Goal: Task Accomplishment & Management: Complete application form

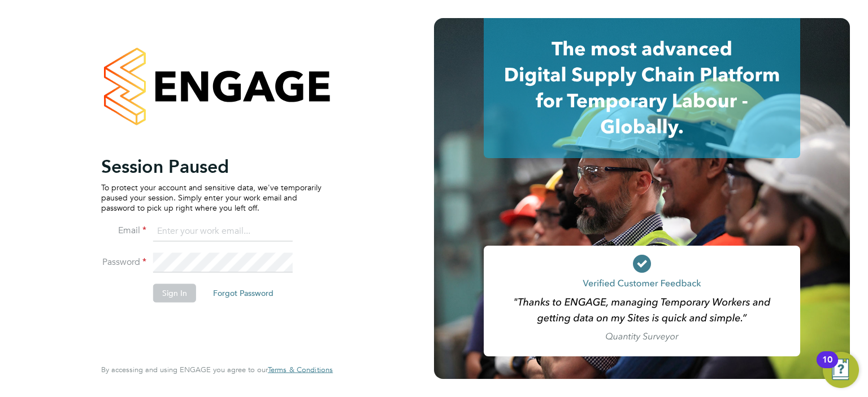
click at [184, 231] on input at bounding box center [223, 231] width 140 height 20
type input "Ashley.kelly@linearrecruitment.co.uk"
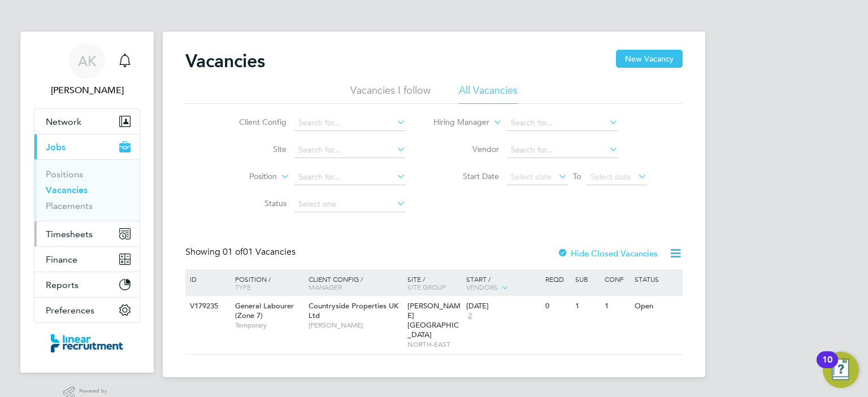
click at [79, 229] on span "Timesheets" at bounding box center [69, 234] width 47 height 11
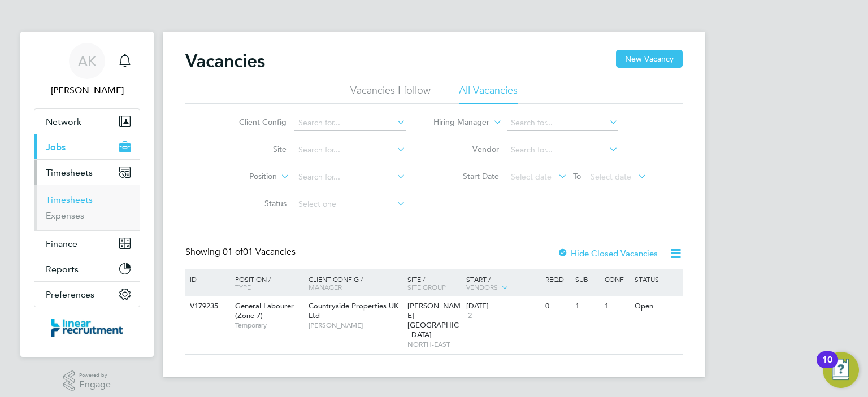
click at [75, 194] on link "Timesheets" at bounding box center [69, 199] width 47 height 11
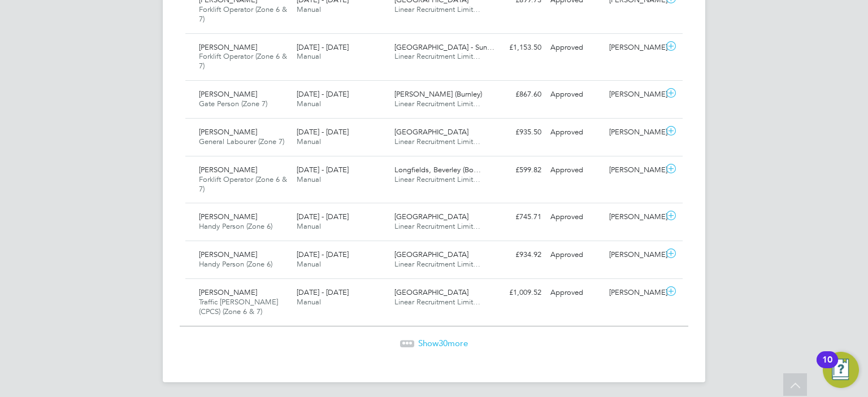
click at [536, 302] on div "[PERSON_NAME] Traffic [PERSON_NAME] (CPCS) (Zone 6 & 7) [DATE] - [DATE] [DATE] …" at bounding box center [433, 302] width 497 height 47
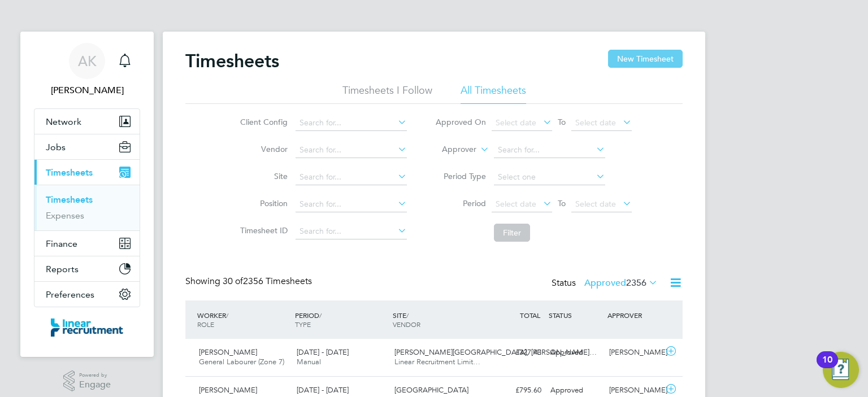
click at [636, 56] on button "New Timesheet" at bounding box center [645, 59] width 75 height 18
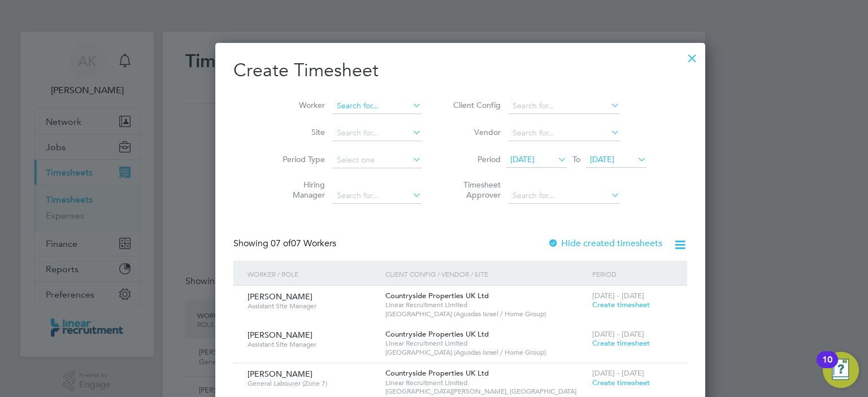
click at [359, 108] on input at bounding box center [377, 106] width 89 height 16
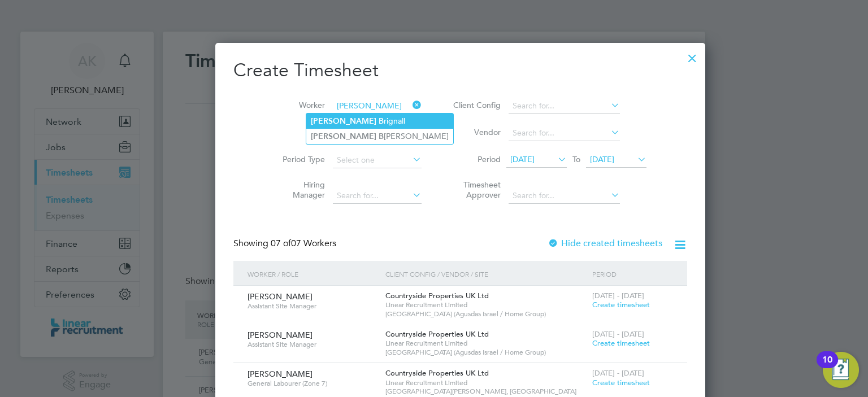
click at [349, 123] on li "[PERSON_NAME]" at bounding box center [379, 121] width 147 height 15
type input "[PERSON_NAME]"
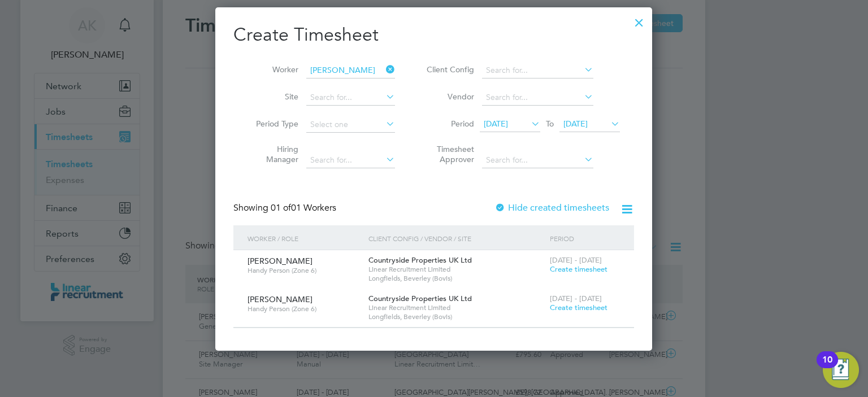
click at [582, 307] on span "Create timesheet" at bounding box center [579, 308] width 58 height 10
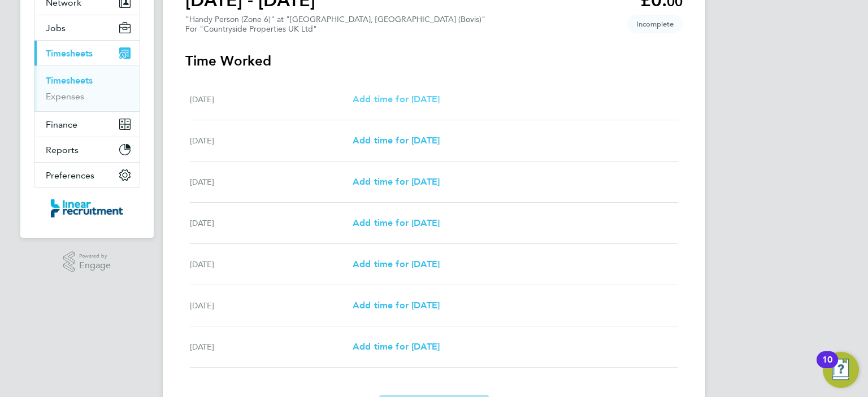
click at [384, 97] on span "Add time for [DATE]" at bounding box center [396, 99] width 87 height 11
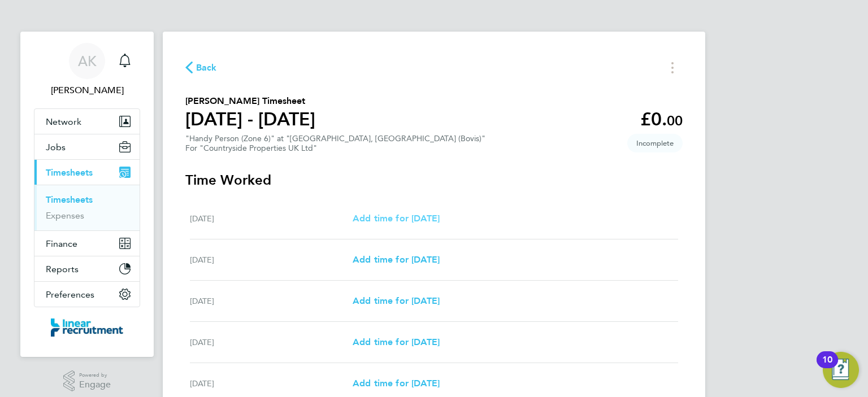
select select "30"
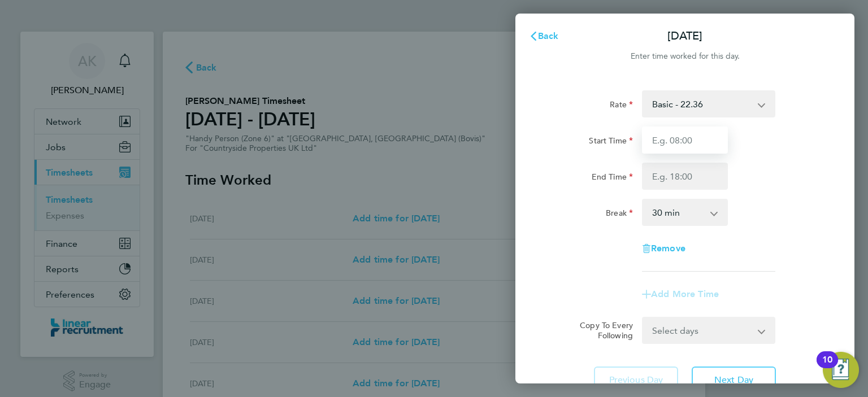
click at [692, 140] on input "Start Time" at bounding box center [685, 140] width 86 height 27
type input "08:00"
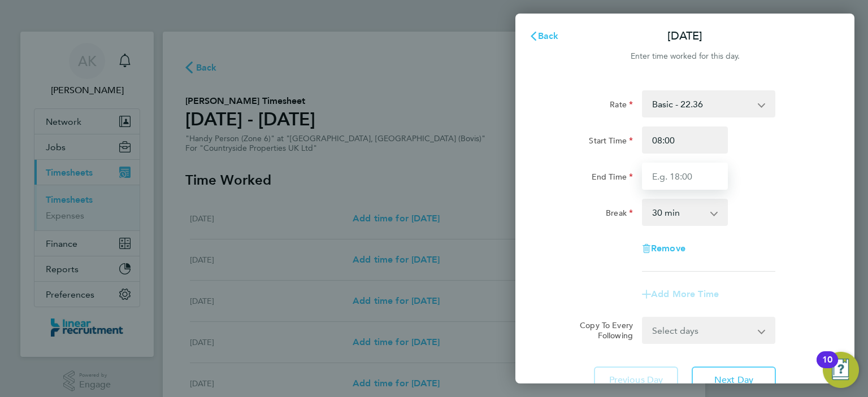
click at [683, 178] on input "End Time" at bounding box center [685, 176] width 86 height 27
type input "18:00"
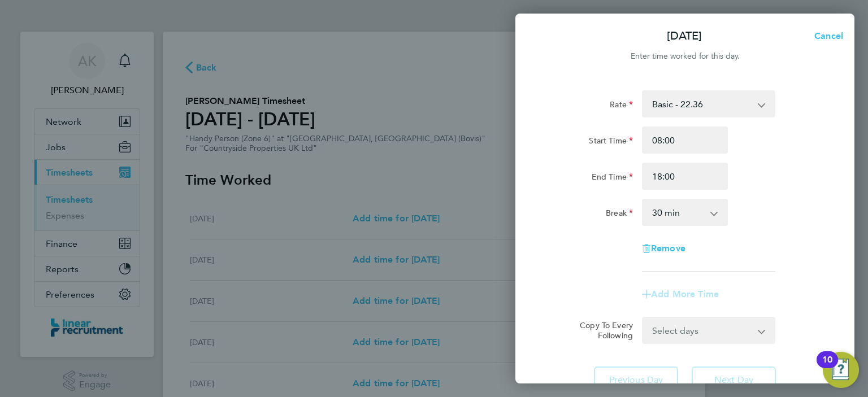
click at [780, 255] on div "Remove" at bounding box center [684, 248] width 285 height 27
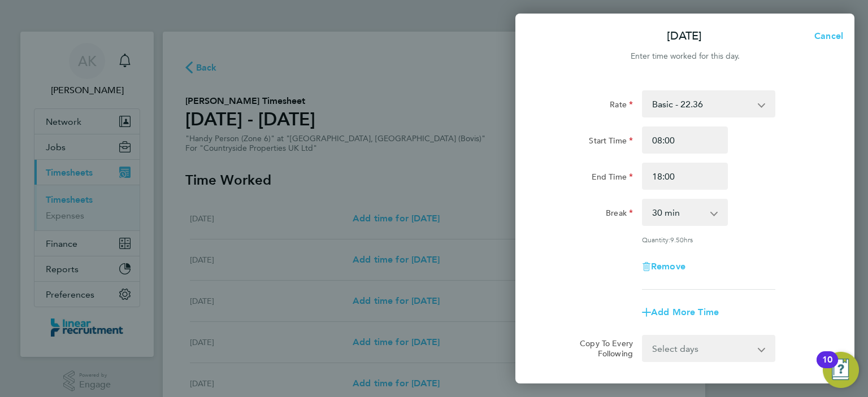
click at [714, 212] on app-icon-cross-button at bounding box center [720, 212] width 14 height 25
click at [707, 212] on select "0 min 15 min 30 min 45 min 60 min 75 min 90 min" at bounding box center [678, 212] width 70 height 25
select select "60"
click at [643, 200] on select "0 min 15 min 30 min 45 min 60 min 75 min 90 min" at bounding box center [678, 212] width 70 height 25
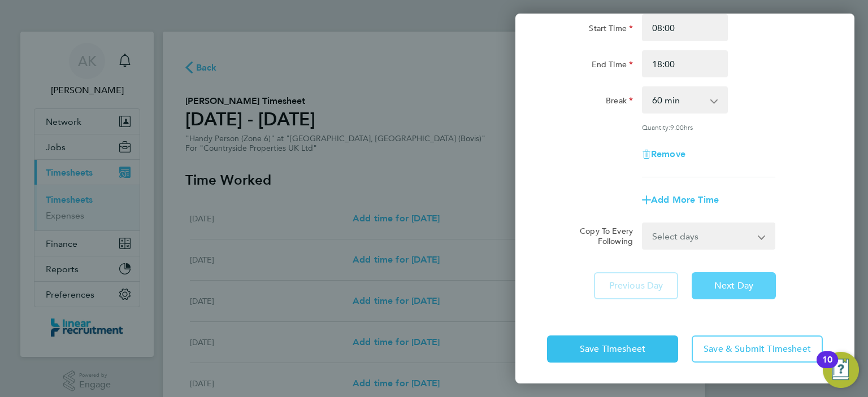
click at [731, 284] on span "Next Day" at bounding box center [733, 285] width 39 height 11
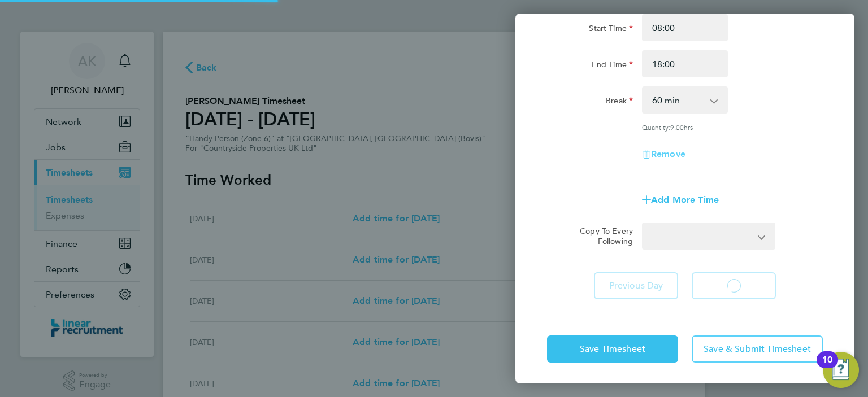
select select "30"
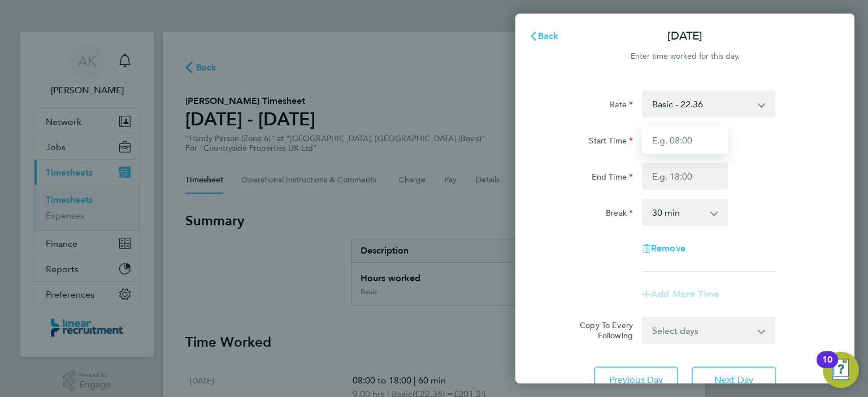
click at [689, 141] on input "Start Time" at bounding box center [685, 140] width 86 height 27
type input "08:00"
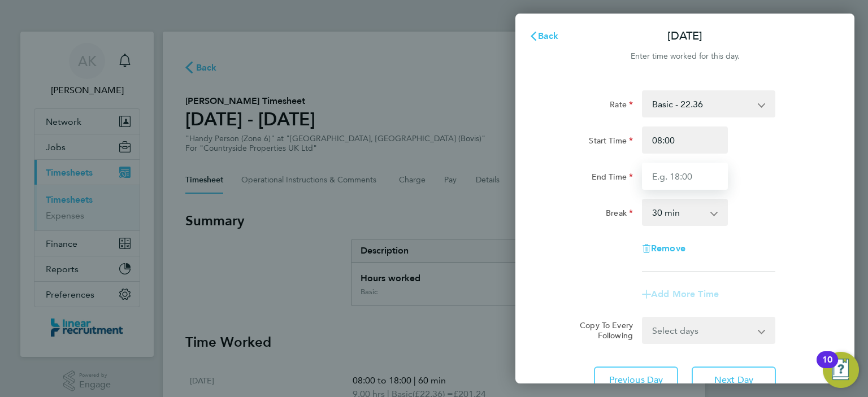
click at [680, 177] on input "End Time" at bounding box center [685, 176] width 86 height 27
type input "18:00"
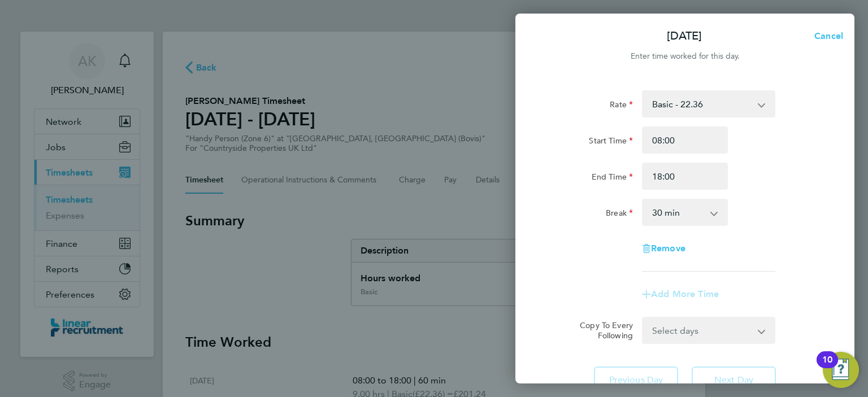
click at [680, 208] on select "0 min 15 min 30 min 45 min 60 min 75 min 90 min" at bounding box center [678, 212] width 70 height 25
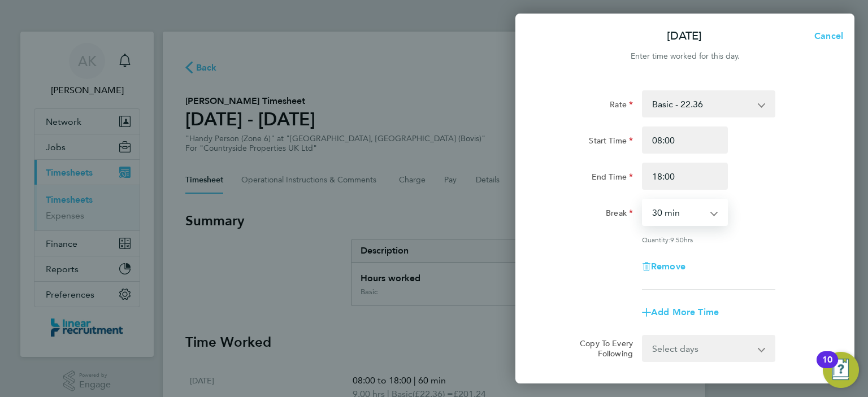
select select "60"
click at [643, 200] on select "0 min 15 min 30 min 45 min 60 min 75 min 90 min" at bounding box center [678, 212] width 70 height 25
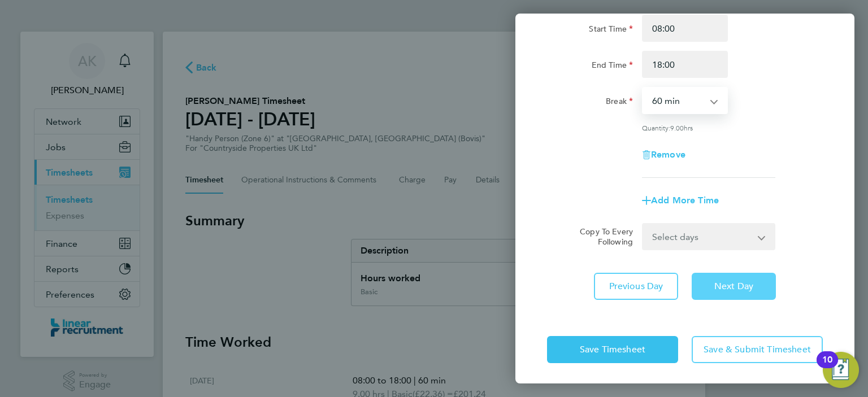
click at [738, 287] on span "Next Day" at bounding box center [733, 286] width 39 height 11
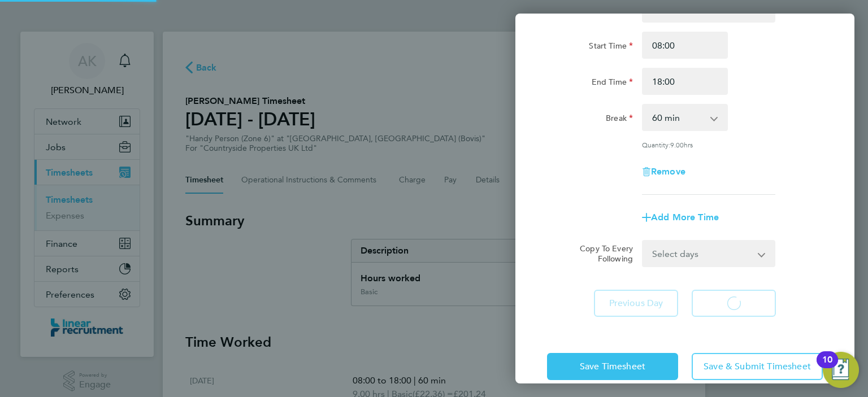
select select "30"
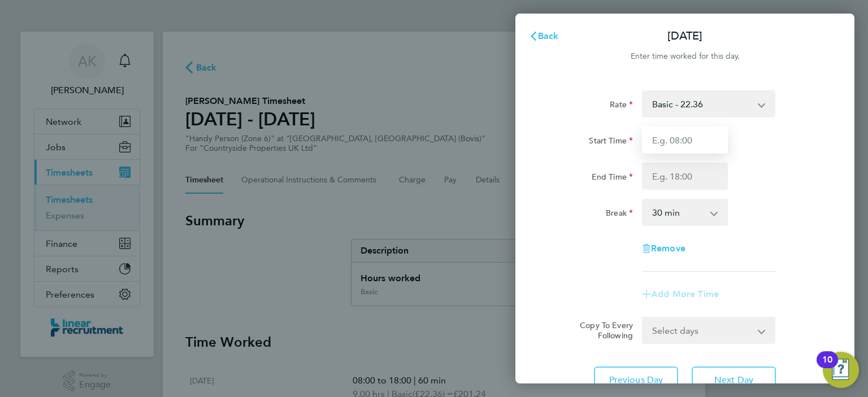
click at [679, 146] on input "Start Time" at bounding box center [685, 140] width 86 height 27
type input "08:00"
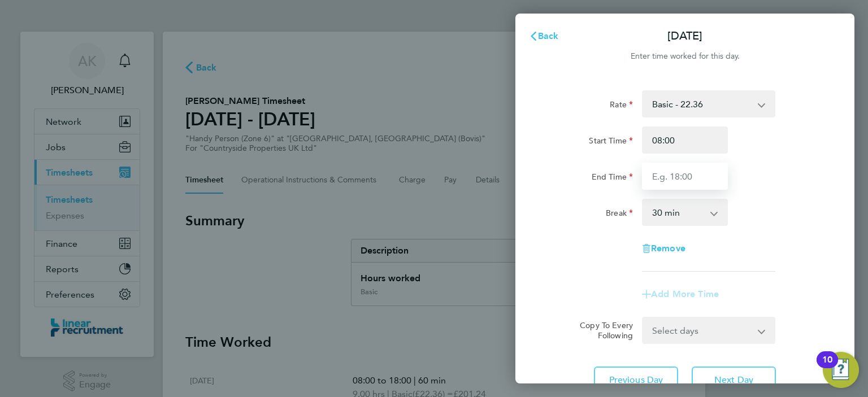
click at [679, 180] on input "End Time" at bounding box center [685, 176] width 86 height 27
type input "18:00"
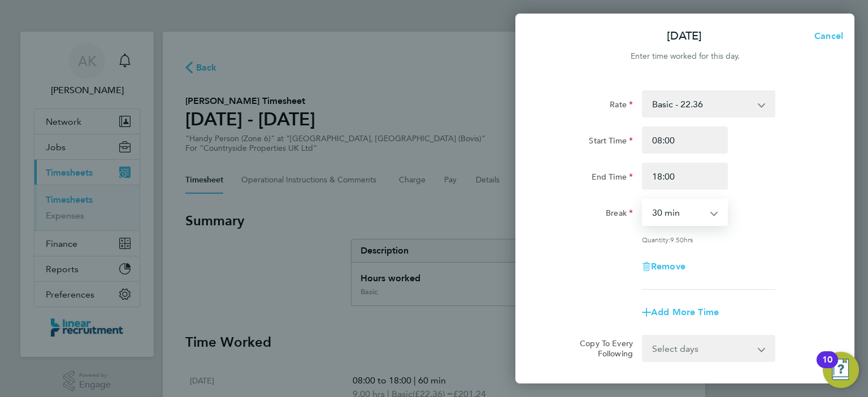
click at [683, 215] on select "0 min 15 min 30 min 45 min 60 min 75 min 90 min" at bounding box center [678, 212] width 70 height 25
select select "60"
click at [643, 200] on select "0 min 15 min 30 min 45 min 60 min 75 min 90 min" at bounding box center [678, 212] width 70 height 25
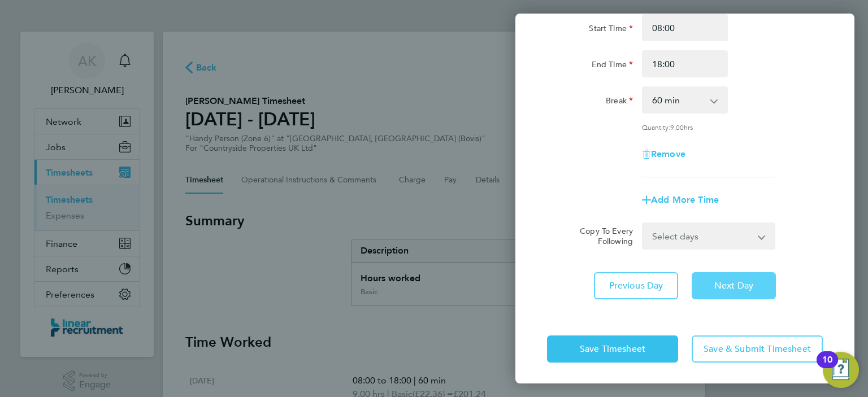
click at [728, 289] on span "Next Day" at bounding box center [733, 285] width 39 height 11
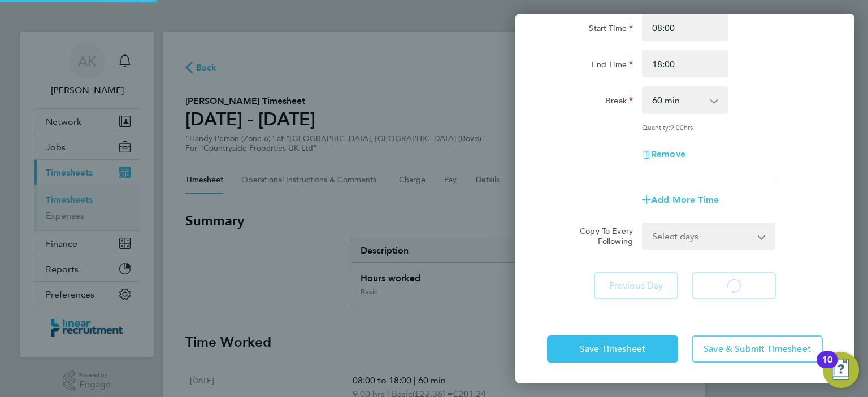
select select "30"
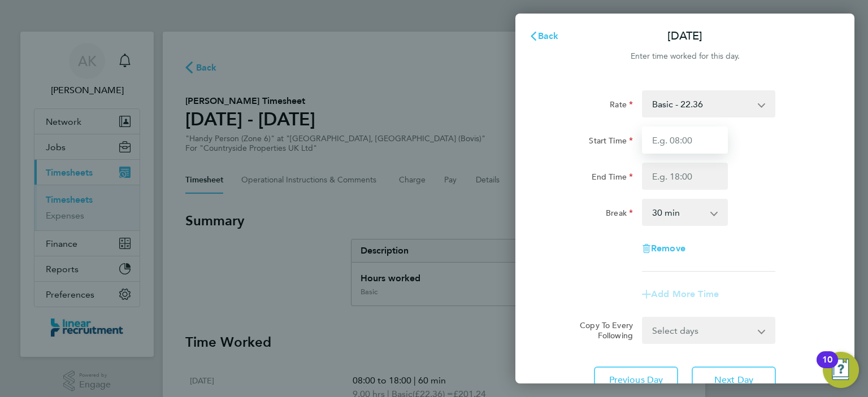
click at [676, 138] on input "Start Time" at bounding box center [685, 140] width 86 height 27
type input "08:00"
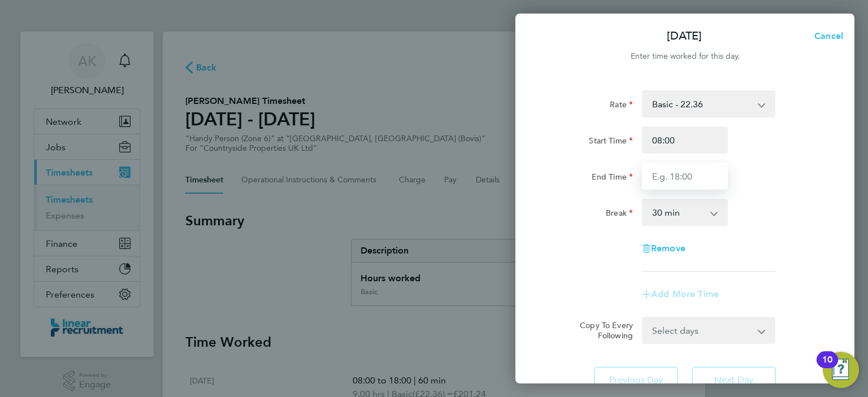
click at [689, 176] on input "End Time" at bounding box center [685, 176] width 86 height 27
type input "18:00"
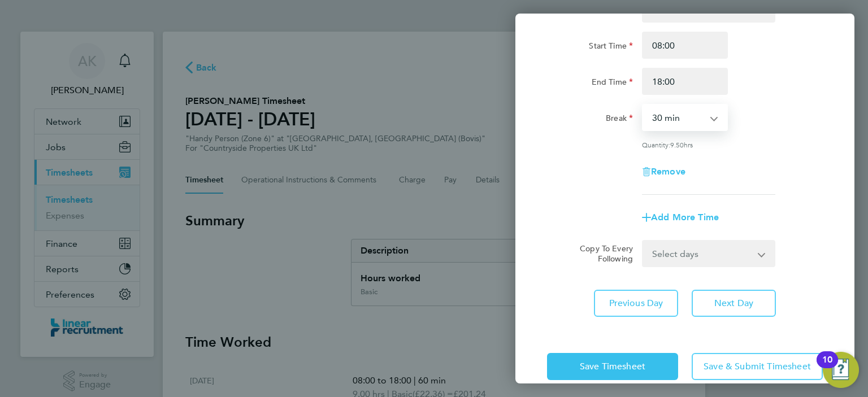
click at [685, 116] on select "0 min 15 min 30 min 45 min 60 min 75 min 90 min" at bounding box center [678, 117] width 70 height 25
select select "60"
click at [643, 105] on select "0 min 15 min 30 min 45 min 60 min 75 min 90 min" at bounding box center [678, 117] width 70 height 25
click at [720, 299] on span "Next Day" at bounding box center [733, 303] width 39 height 11
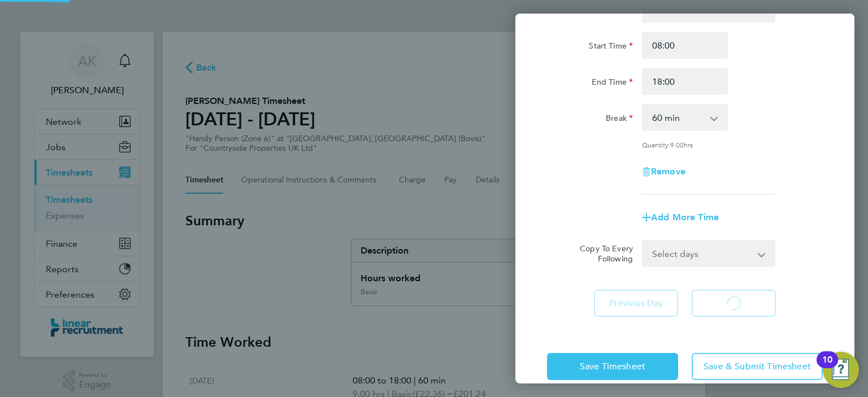
select select "30"
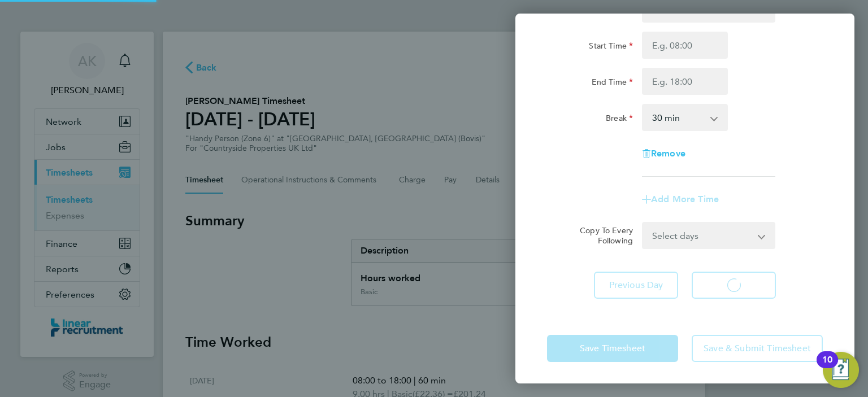
select select "30"
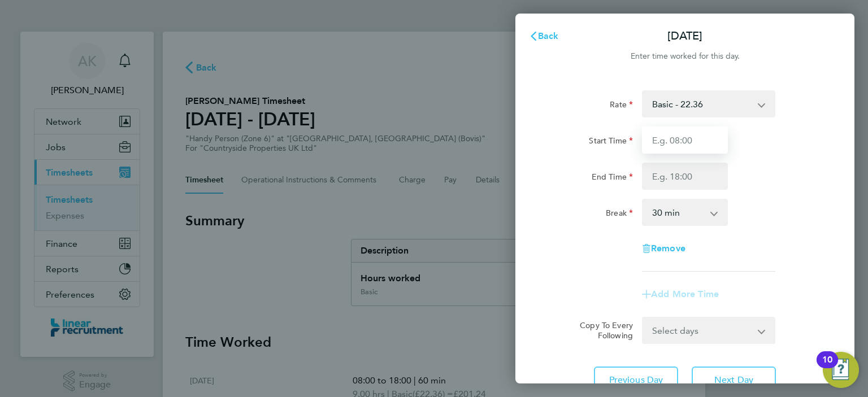
click at [678, 140] on input "Start Time" at bounding box center [685, 140] width 86 height 27
type input "08:00"
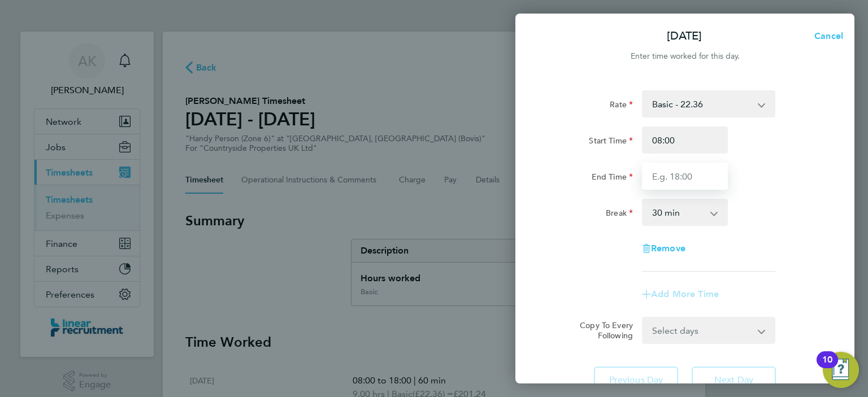
click at [676, 176] on input "End Time" at bounding box center [685, 176] width 86 height 27
type input "18:00"
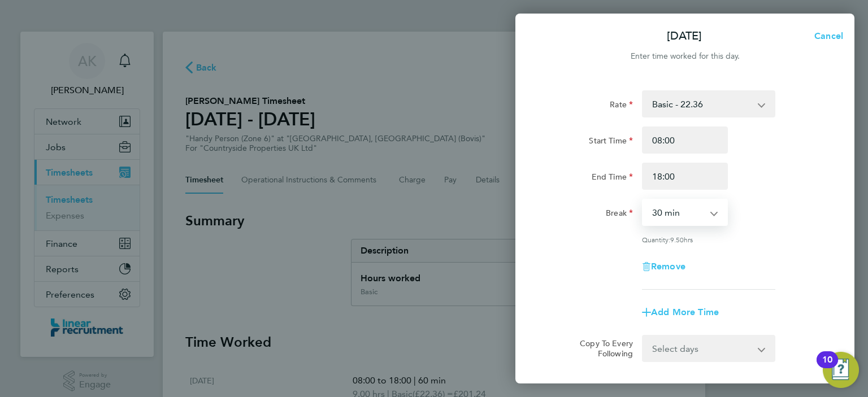
click at [689, 221] on select "0 min 15 min 30 min 45 min 60 min 75 min 90 min" at bounding box center [678, 212] width 70 height 25
click at [643, 200] on select "0 min 15 min 30 min 45 min 60 min 75 min 90 min" at bounding box center [678, 212] width 70 height 25
click at [746, 266] on div "Remove" at bounding box center [684, 266] width 285 height 27
click at [707, 218] on select "0 min 15 min 30 min 45 min 60 min 75 min 90 min" at bounding box center [678, 212] width 70 height 25
click at [643, 200] on select "0 min 15 min 30 min 45 min 60 min 75 min 90 min" at bounding box center [678, 212] width 70 height 25
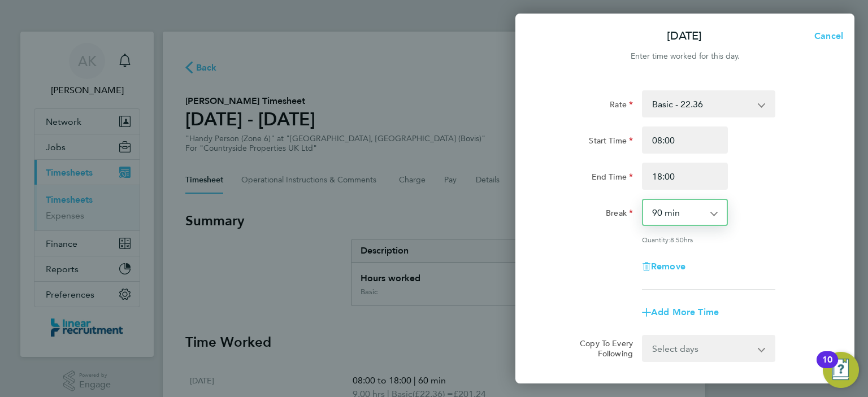
click at [689, 221] on select "0 min 15 min 30 min 45 min 60 min 75 min 90 min" at bounding box center [678, 212] width 70 height 25
select select "60"
click at [643, 200] on select "0 min 15 min 30 min 45 min 60 min 75 min 90 min" at bounding box center [678, 212] width 70 height 25
click at [673, 185] on input "18:00" at bounding box center [685, 176] width 86 height 27
type input "17:00"
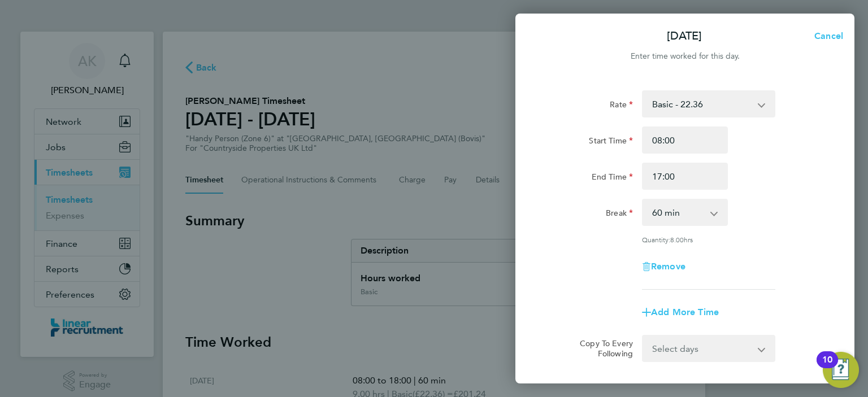
click at [774, 241] on div "Quantity: 8.00 hrs" at bounding box center [708, 239] width 133 height 9
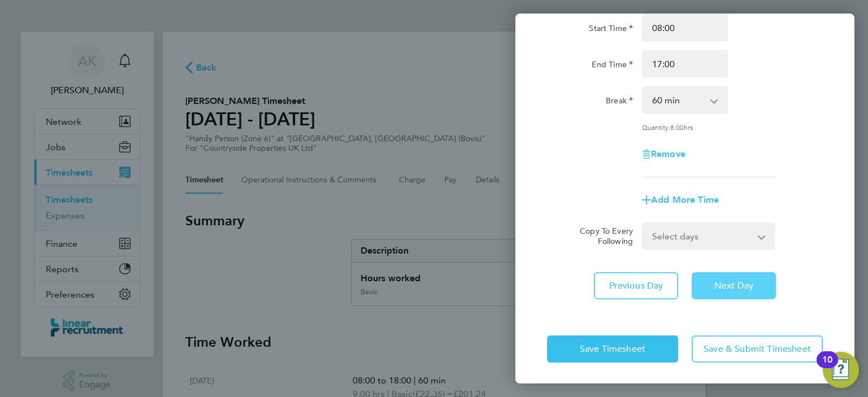
click at [737, 293] on button "Next Day" at bounding box center [734, 285] width 84 height 27
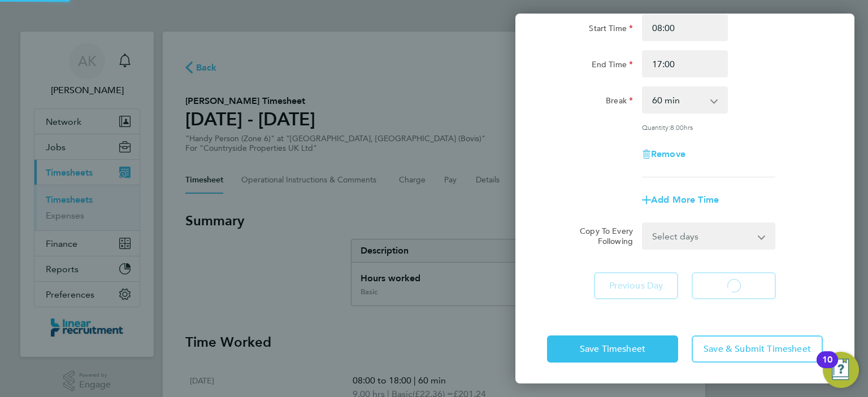
select select "30"
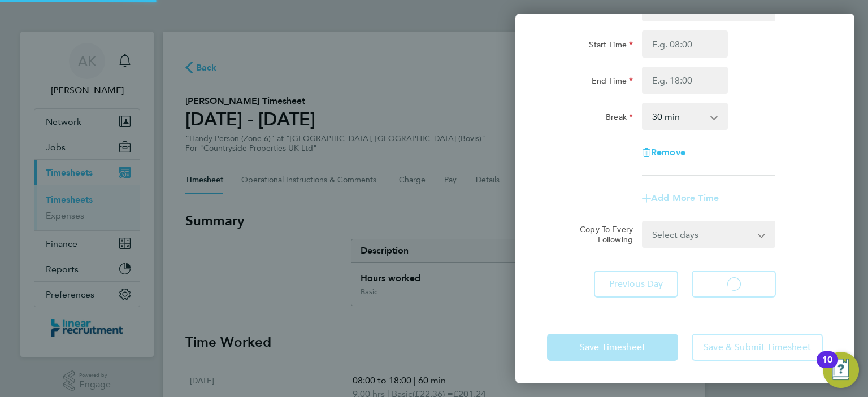
scroll to position [95, 0]
select select "30"
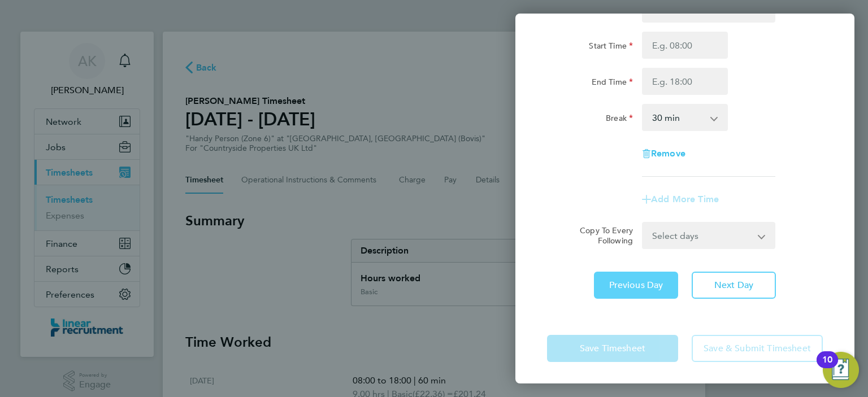
click at [650, 294] on button "Previous Day" at bounding box center [636, 285] width 84 height 27
select select "60"
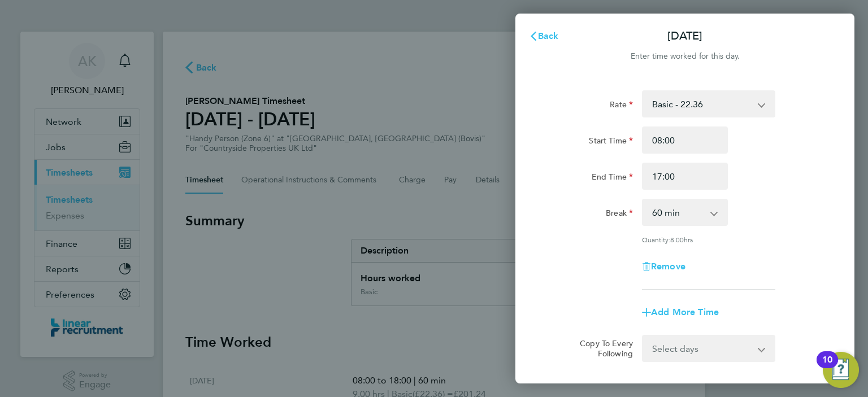
scroll to position [112, 0]
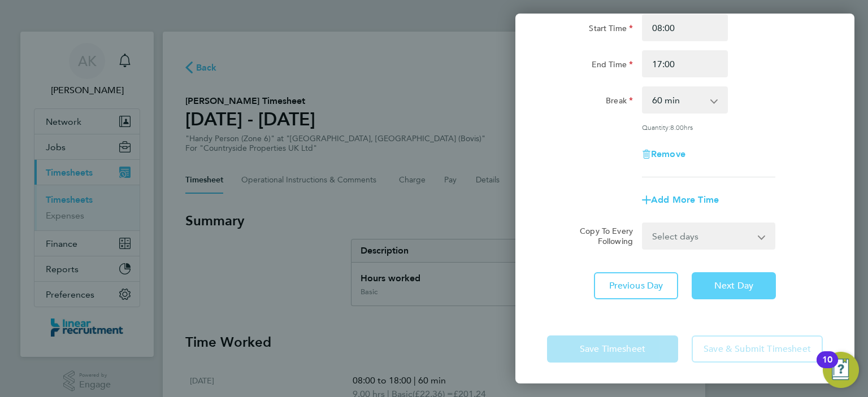
click at [729, 294] on button "Next Day" at bounding box center [734, 285] width 84 height 27
select select "30"
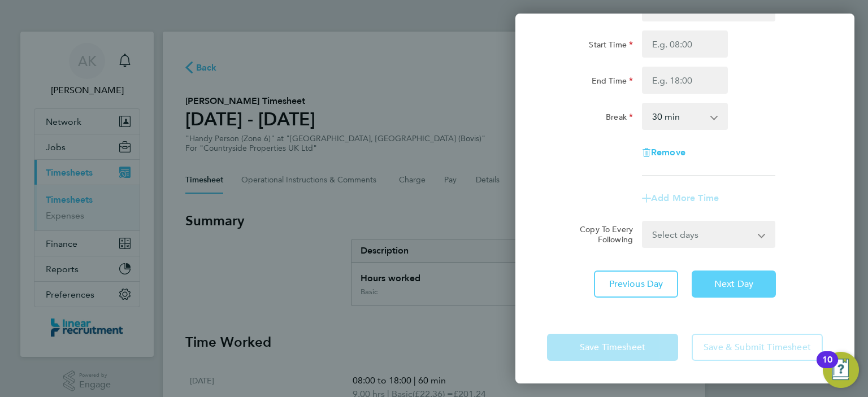
scroll to position [95, 0]
click at [662, 158] on span "Remove" at bounding box center [668, 153] width 34 height 11
select select "null"
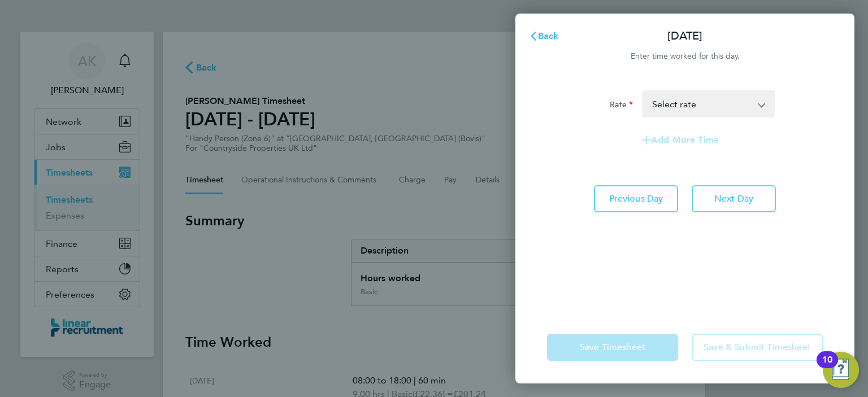
scroll to position [0, 0]
click at [748, 108] on select "Basic - 22.36 Select rate" at bounding box center [702, 104] width 118 height 25
click at [579, 121] on app-timesheet-line-form-group "Rate Basic - 22.36 Select rate Add More Time" at bounding box center [685, 121] width 276 height 63
click at [627, 206] on button "Previous Day" at bounding box center [636, 198] width 84 height 27
select select "60"
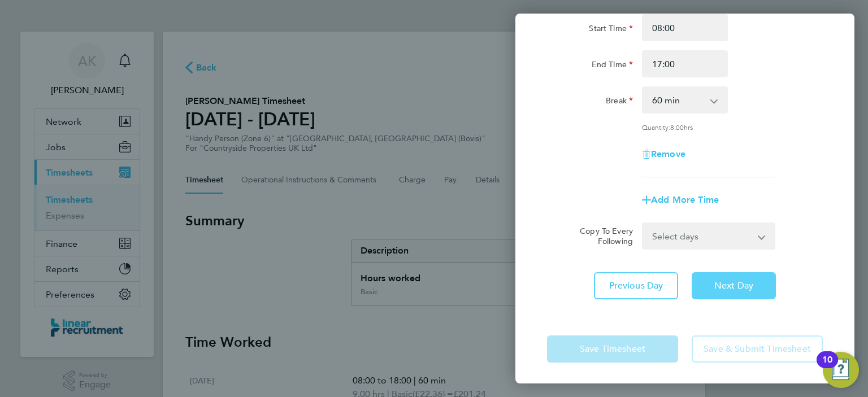
click at [737, 284] on span "Next Day" at bounding box center [733, 285] width 39 height 11
select select "30"
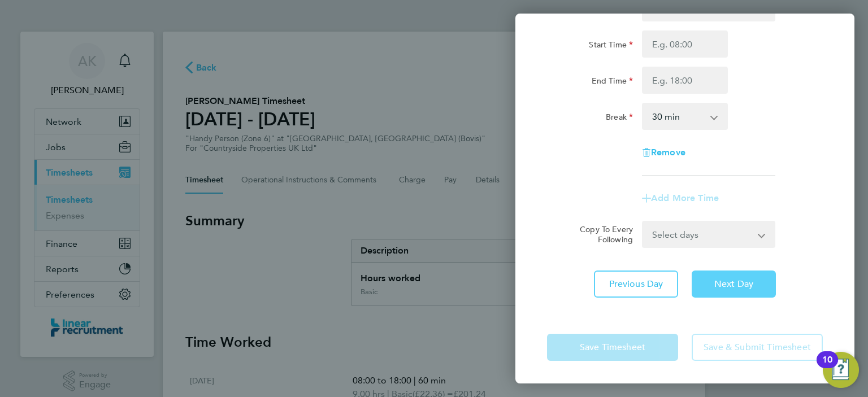
scroll to position [95, 0]
click at [670, 152] on span "Remove" at bounding box center [668, 153] width 34 height 11
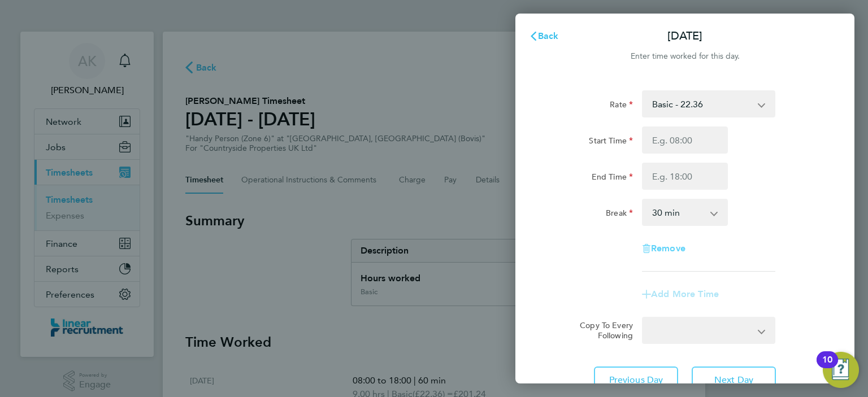
select select "null"
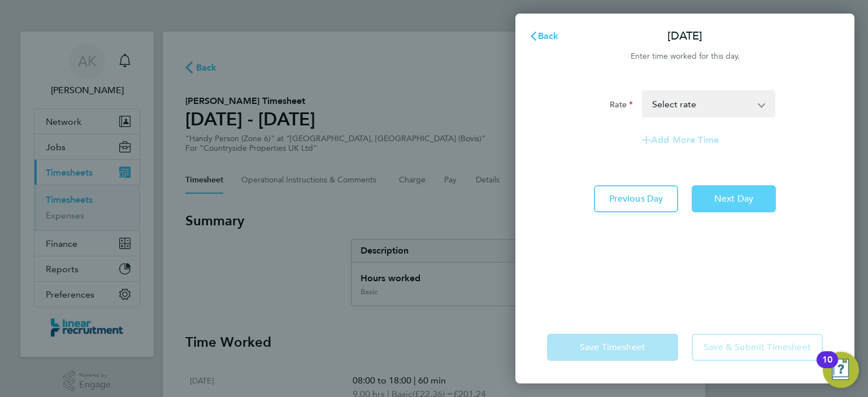
click at [716, 203] on span "Next Day" at bounding box center [733, 198] width 39 height 11
select select "30"
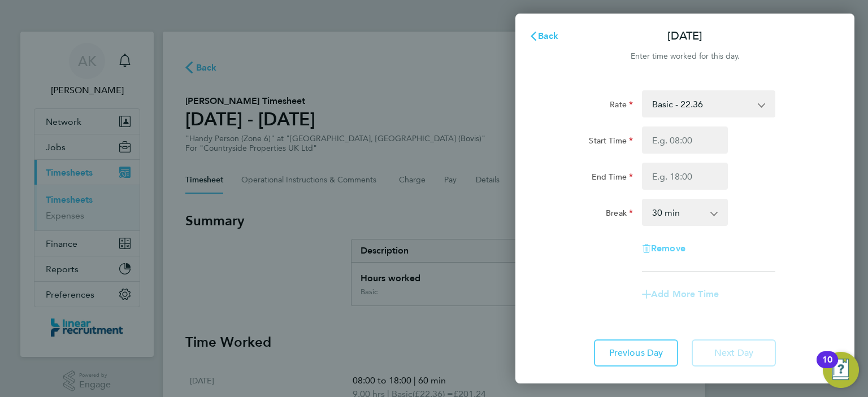
click at [666, 253] on span "Remove" at bounding box center [668, 248] width 34 height 11
select select "null"
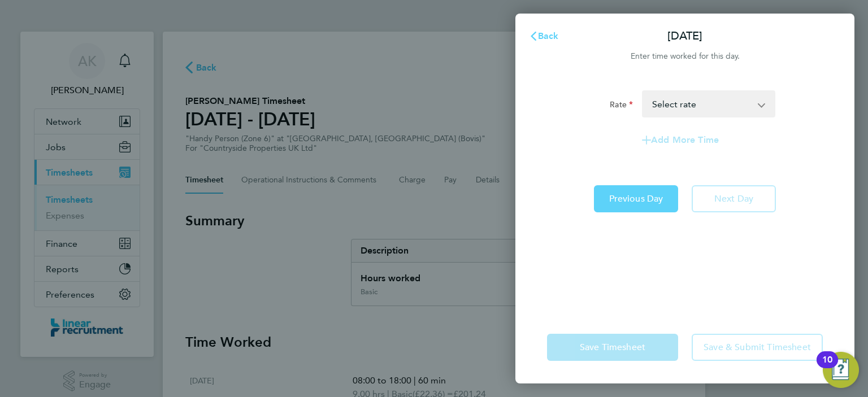
drag, startPoint x: 551, startPoint y: 37, endPoint x: 628, endPoint y: 196, distance: 176.4
click at [628, 196] on div "Back [DATE] Enter time worked for this day. Rate Basic - 22.36 Select rate Add …" at bounding box center [684, 199] width 339 height 370
click at [628, 196] on span "Previous Day" at bounding box center [636, 198] width 54 height 11
select select "30"
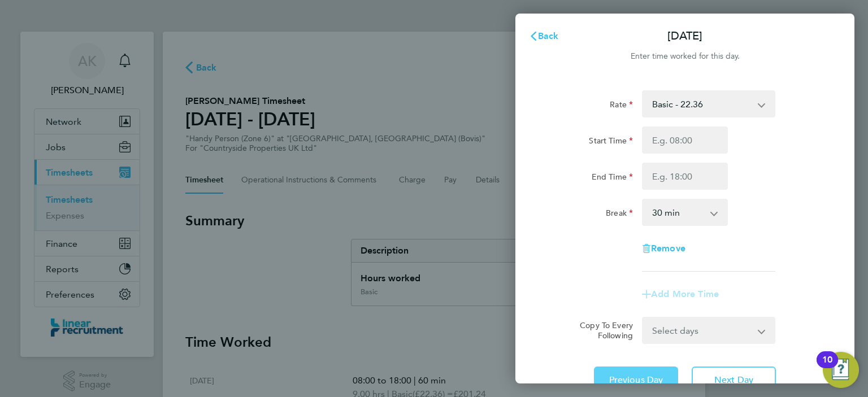
click at [628, 196] on div "Rate Basic - 22.36 Start Time End Time Break 0 min 15 min 30 min 45 min 60 min …" at bounding box center [685, 180] width 276 height 181
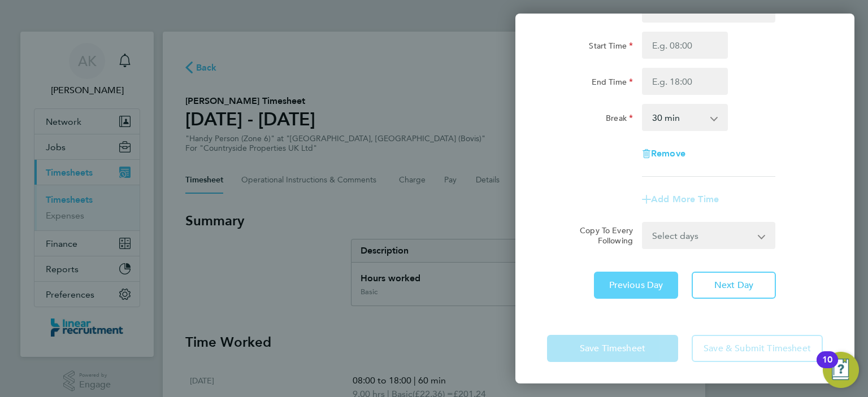
click at [621, 282] on span "Previous Day" at bounding box center [636, 285] width 54 height 11
select select "60"
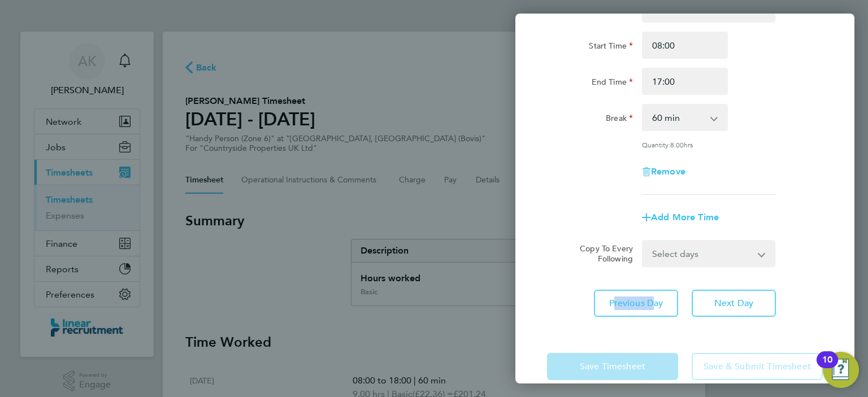
click at [621, 282] on div "Rate Basic - 22.36 Start Time 08:00 End Time 17:00 Break 0 min 15 min 30 min 45…" at bounding box center [684, 156] width 339 height 349
click at [658, 307] on button "Previous Day" at bounding box center [636, 303] width 84 height 27
select select "60"
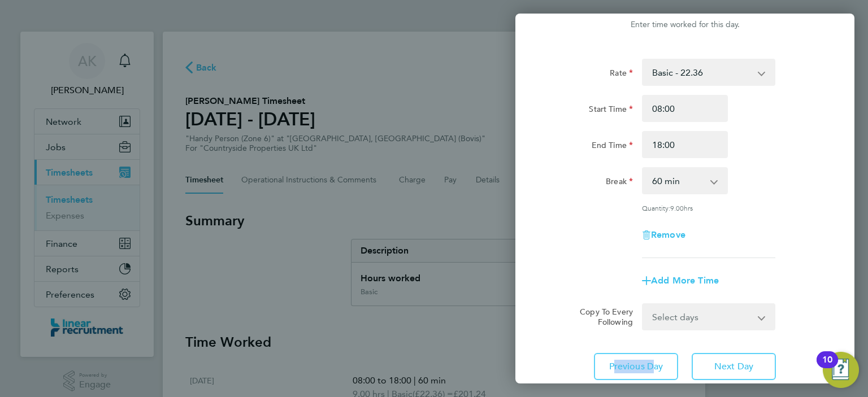
scroll to position [86, 0]
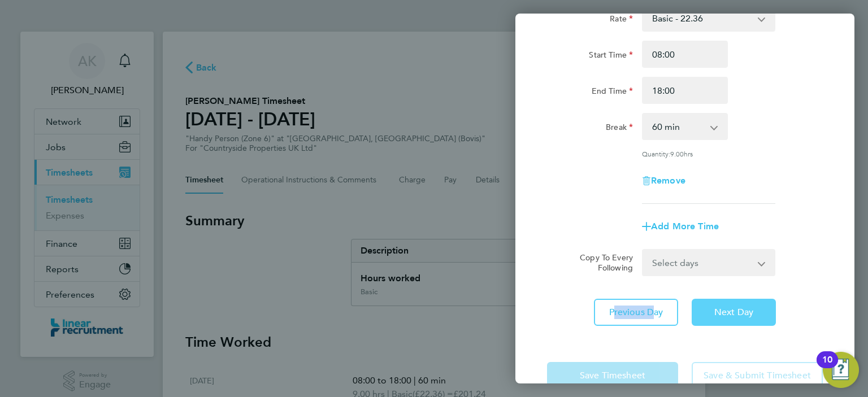
click at [720, 304] on button "Next Day" at bounding box center [734, 312] width 84 height 27
select select "60"
click at [720, 304] on button "Next Day" at bounding box center [734, 312] width 84 height 27
select select "30"
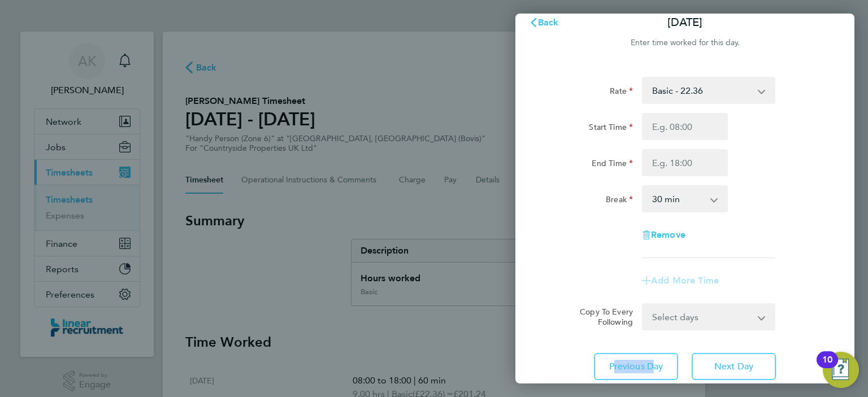
scroll to position [11, 0]
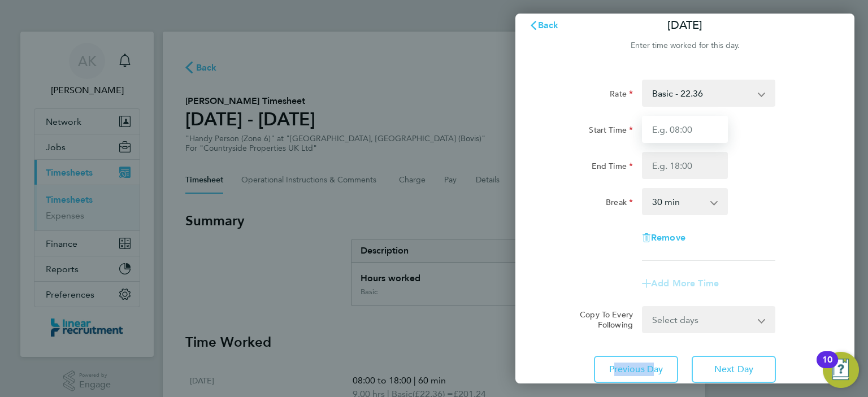
click at [683, 134] on input "Start Time" at bounding box center [685, 129] width 86 height 27
type input "00:00"
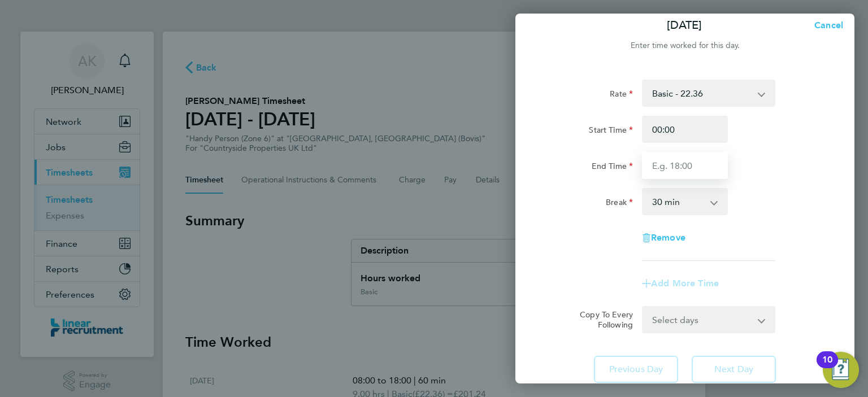
click at [670, 164] on input "End Time" at bounding box center [685, 165] width 86 height 27
type input "00:00"
click at [781, 232] on div "Rate Basic - 22.36 Start Time 00:00 End Time 00:00 Break 0 min 15 min 30 min 45…" at bounding box center [685, 170] width 276 height 181
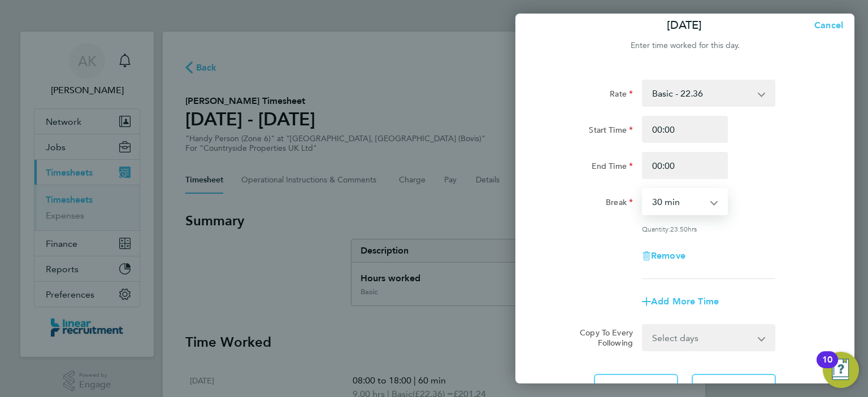
click at [710, 201] on select "0 min 15 min 30 min 45 min 60 min 75 min 90 min" at bounding box center [678, 201] width 70 height 25
select select "0"
click at [643, 189] on select "0 min 15 min 30 min 45 min 60 min 75 min 90 min" at bounding box center [678, 201] width 70 height 25
click at [669, 255] on span "Remove" at bounding box center [668, 253] width 34 height 11
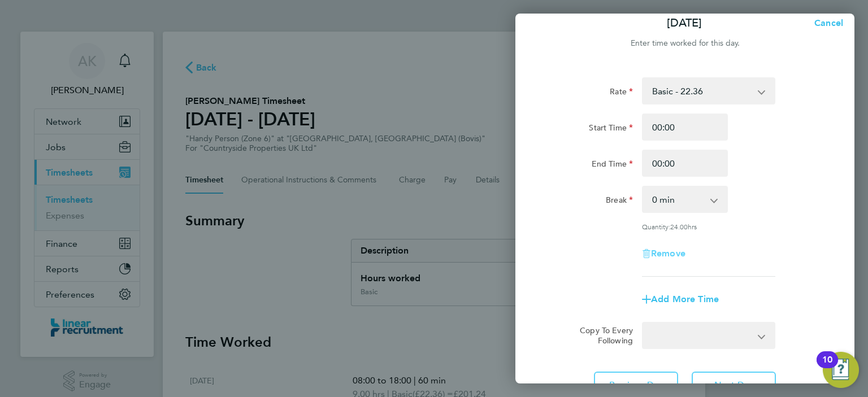
scroll to position [0, 0]
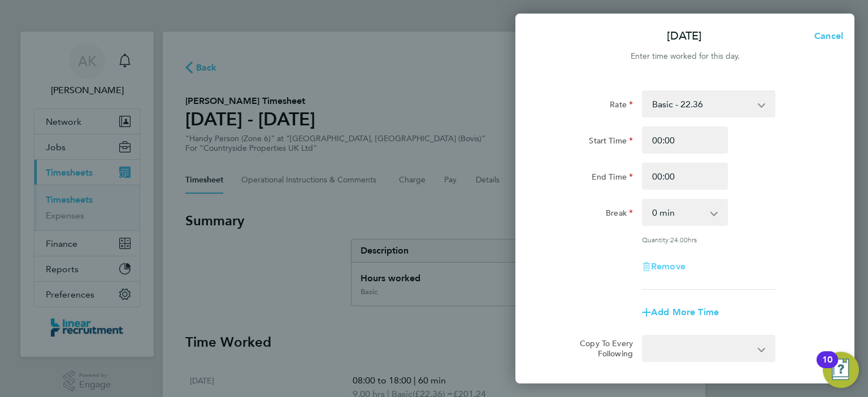
select select "null"
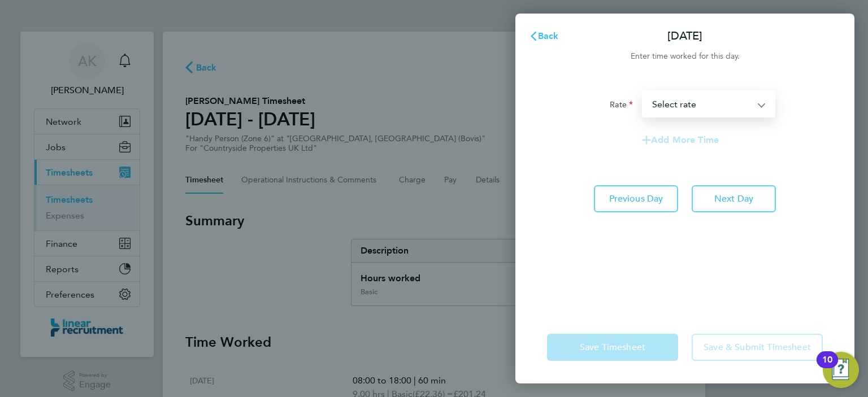
click at [692, 108] on select "Basic - 22.36 Select rate" at bounding box center [702, 104] width 118 height 25
click at [650, 178] on div "Rate Basic - 22.36 Select rate Add More Time Previous Day Next Day" at bounding box center [684, 194] width 339 height 234
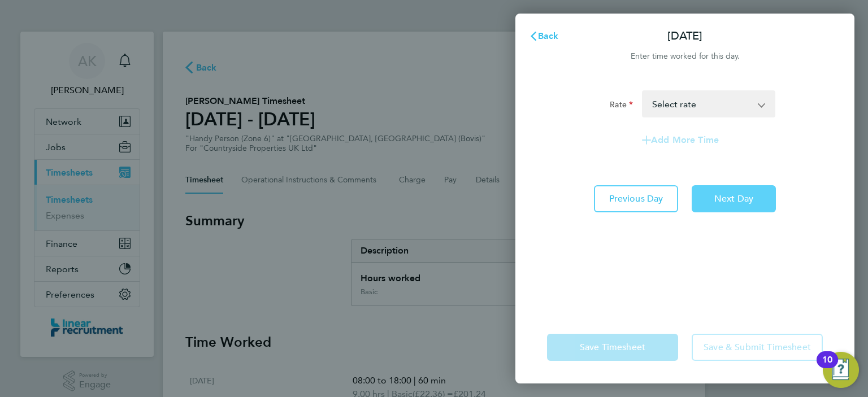
click at [729, 203] on span "Next Day" at bounding box center [733, 198] width 39 height 11
select select "30"
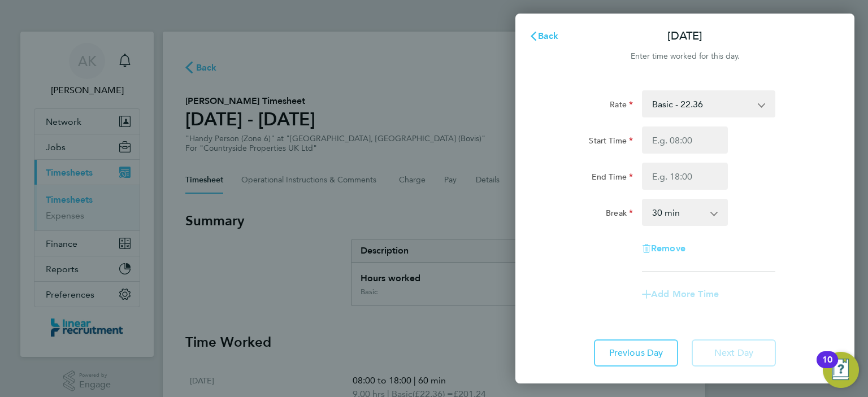
click at [671, 247] on span "Remove" at bounding box center [668, 248] width 34 height 11
select select "null"
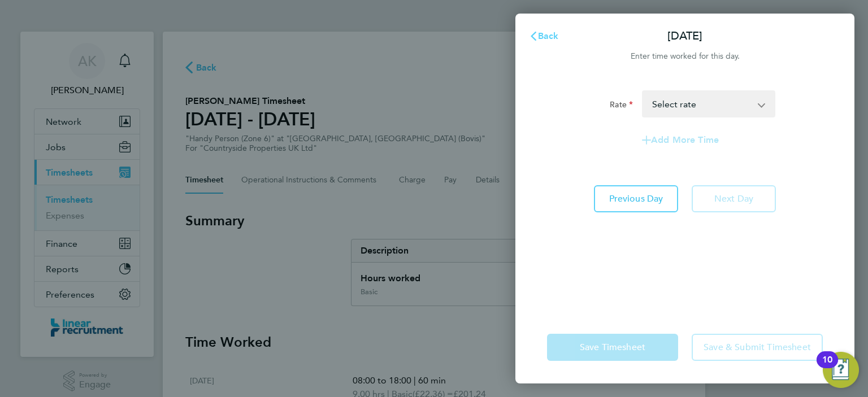
click at [547, 32] on span "Back" at bounding box center [548, 36] width 21 height 11
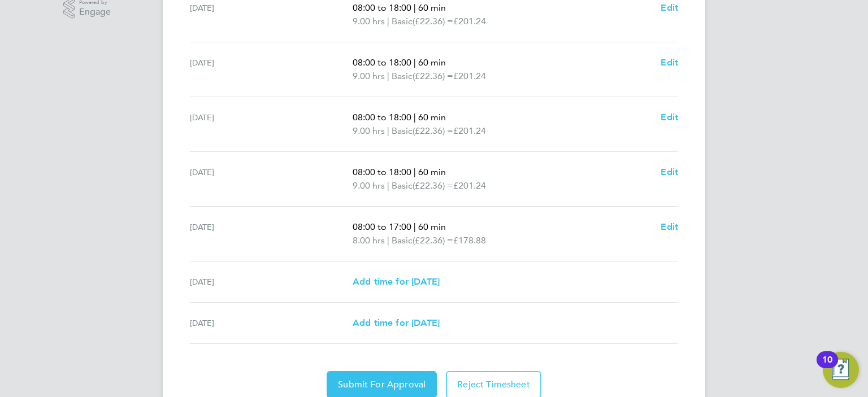
scroll to position [418, 0]
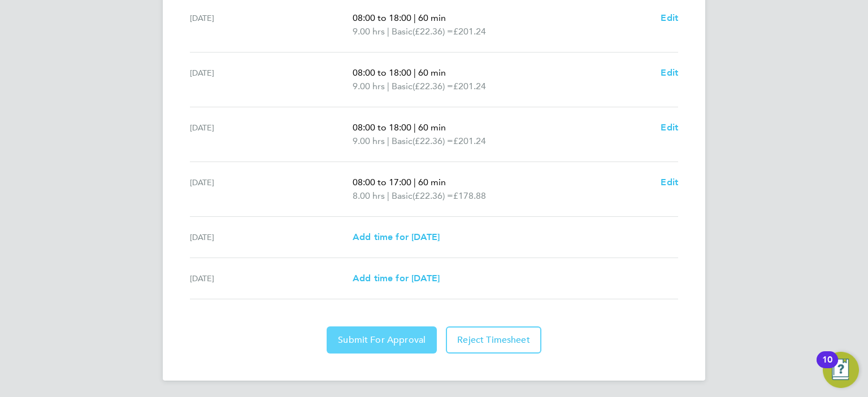
click at [395, 338] on span "Submit For Approval" at bounding box center [382, 339] width 88 height 11
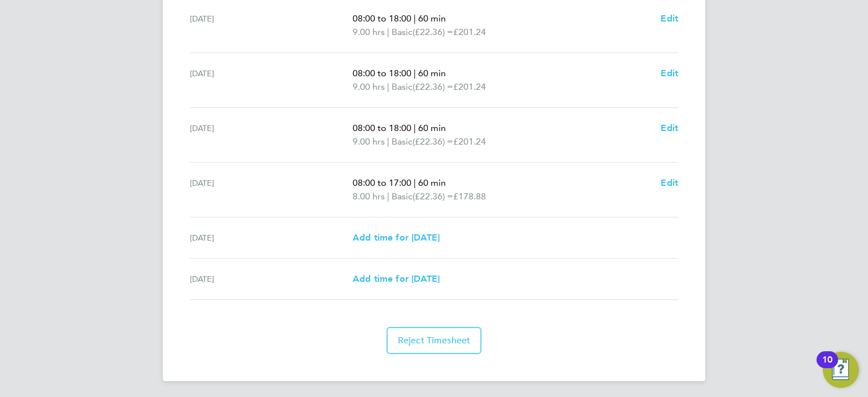
scroll to position [0, 0]
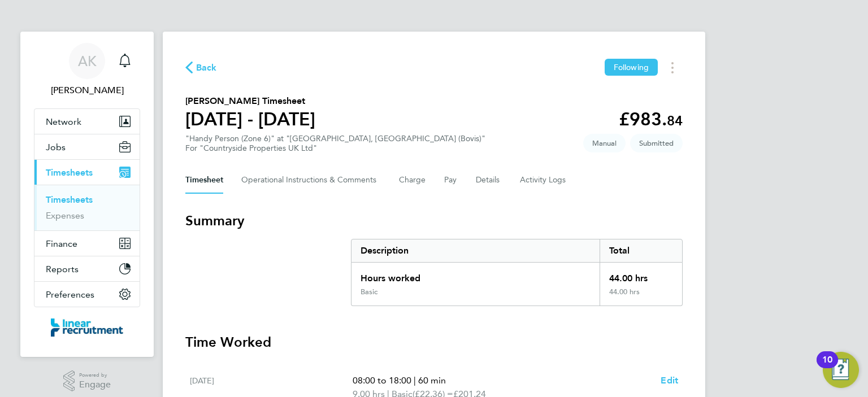
click at [206, 67] on span "Back" at bounding box center [206, 68] width 21 height 14
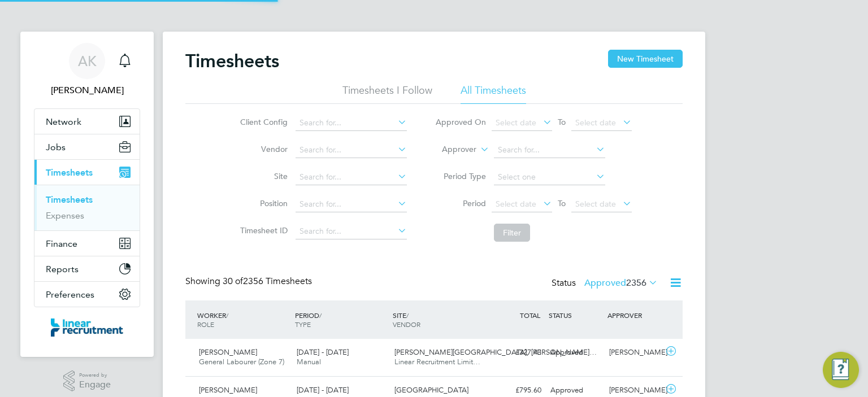
scroll to position [28, 98]
